Goal: Download file/media

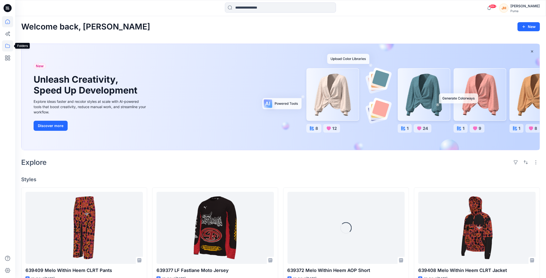
click at [5, 45] on icon at bounding box center [7, 45] width 11 height 11
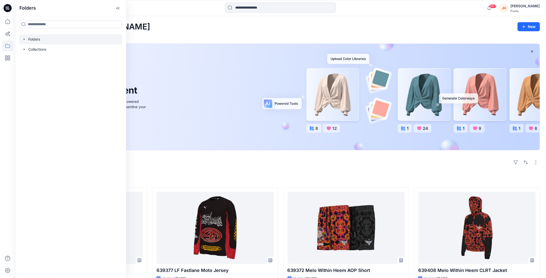
click at [25, 40] on icon "button" at bounding box center [24, 39] width 4 height 4
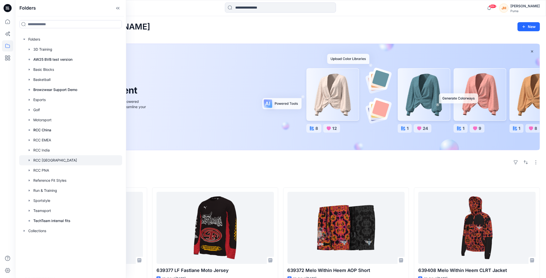
click at [64, 159] on div at bounding box center [70, 160] width 103 height 10
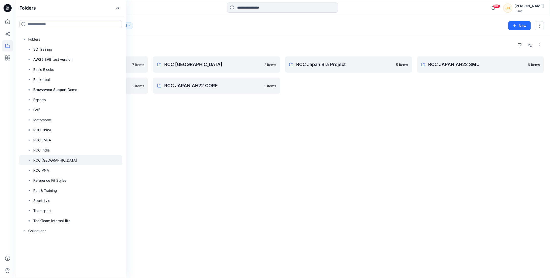
click at [201, 40] on div "Folders VStitcher Training 2024 7 items RCC JAPAN AH22 TEAMSPORT 2 items RCC Ja…" at bounding box center [282, 156] width 535 height 243
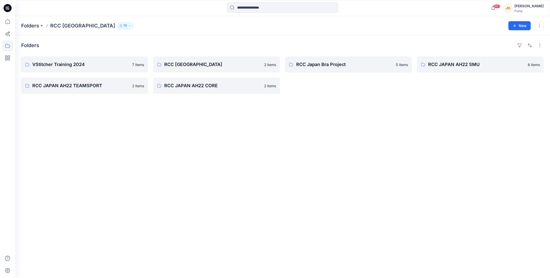
drag, startPoint x: 186, startPoint y: 137, endPoint x: 182, endPoint y: 139, distance: 4.8
click at [186, 137] on div "Folders VStitcher Training 2024 7 items RCC JAPAN AH22 TEAMSPORT 2 items RCC Ja…" at bounding box center [282, 156] width 535 height 243
click at [450, 71] on link "RCC JAPAN AH22 SMU" at bounding box center [480, 64] width 127 height 16
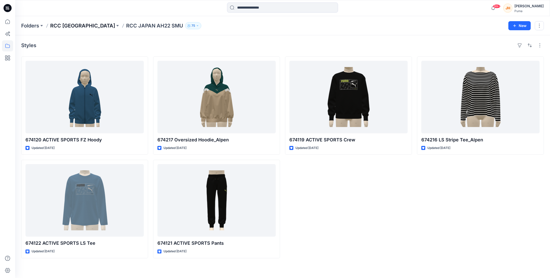
click at [69, 27] on p "RCC [GEOGRAPHIC_DATA]" at bounding box center [82, 25] width 65 height 7
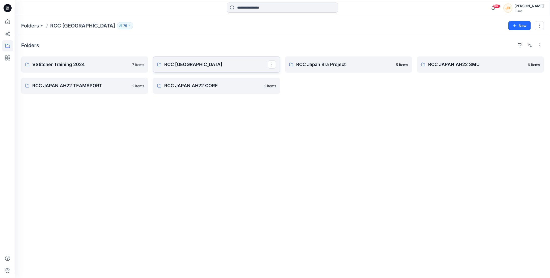
click at [219, 72] on link "RCC [GEOGRAPHIC_DATA]" at bounding box center [216, 64] width 127 height 16
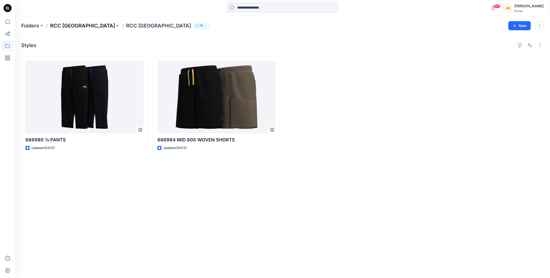
click at [72, 26] on p "RCC [GEOGRAPHIC_DATA]" at bounding box center [82, 25] width 65 height 7
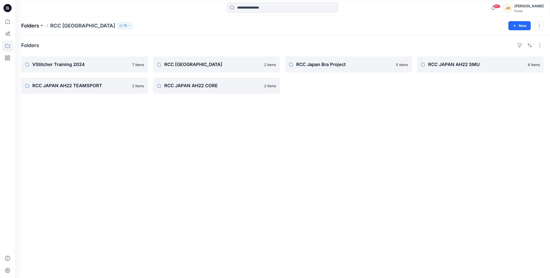
click at [38, 26] on p "Folders" at bounding box center [30, 25] width 18 height 7
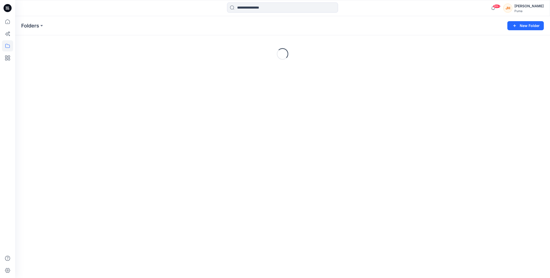
click at [8, 10] on icon at bounding box center [8, 8] width 8 height 8
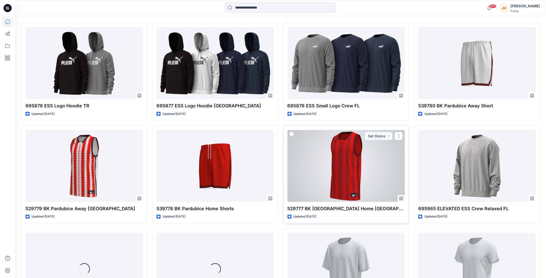
scroll to position [854, 0]
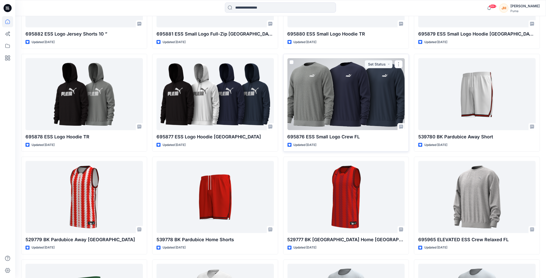
click at [368, 114] on div at bounding box center [345, 94] width 117 height 72
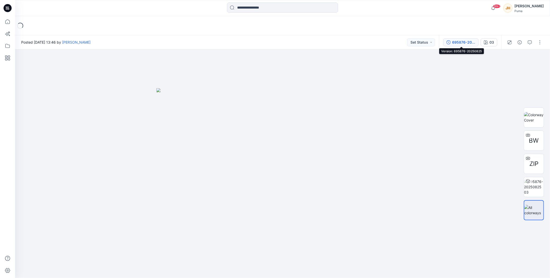
click at [449, 44] on button "695876-20250825" at bounding box center [460, 42] width 35 height 8
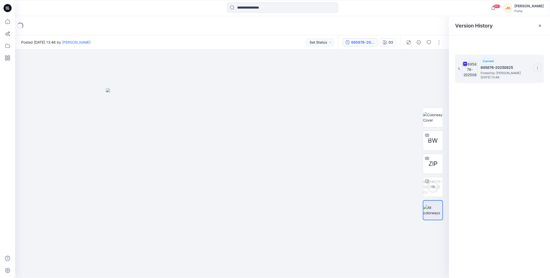
click at [535, 69] on icon at bounding box center [537, 68] width 4 height 4
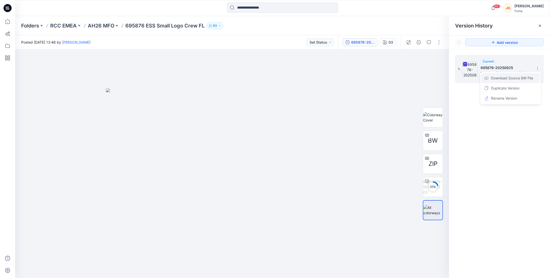
click at [525, 79] on span "Download Source BW File" at bounding box center [512, 78] width 42 height 6
